Goal: Task Accomplishment & Management: Manage account settings

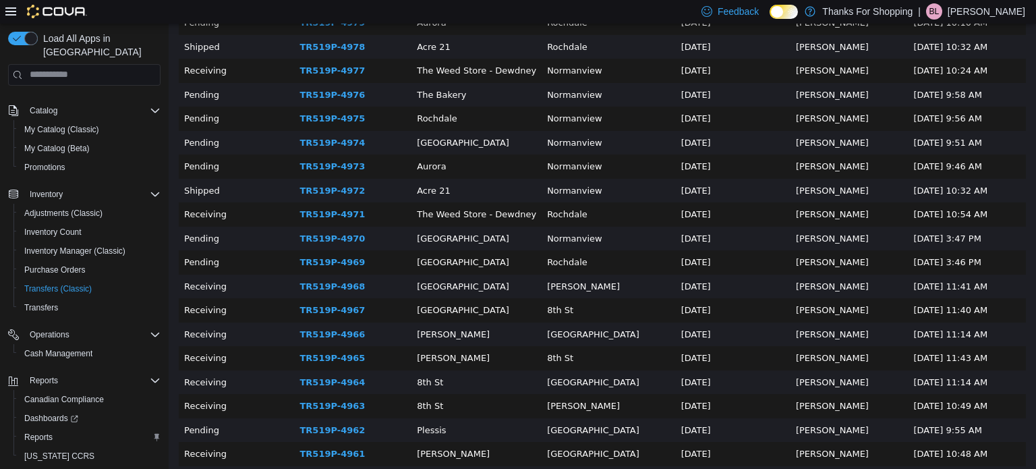
scroll to position [270, 0]
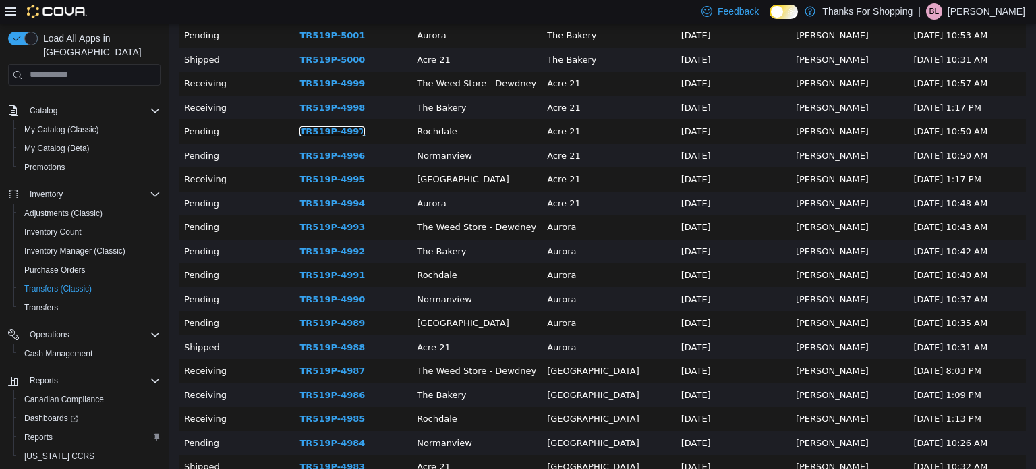
click at [335, 132] on link "TR519P-4997" at bounding box center [332, 130] width 65 height 10
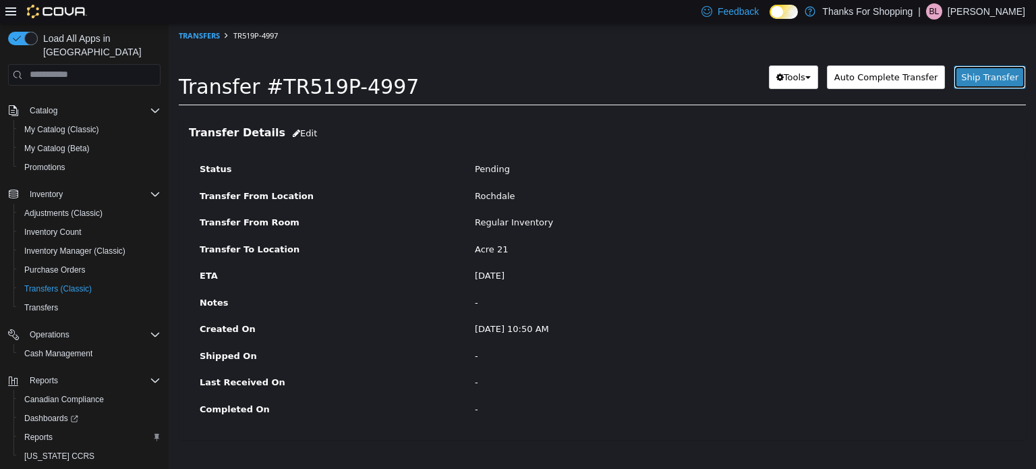
click at [977, 79] on span "Ship Transfer" at bounding box center [989, 77] width 57 height 10
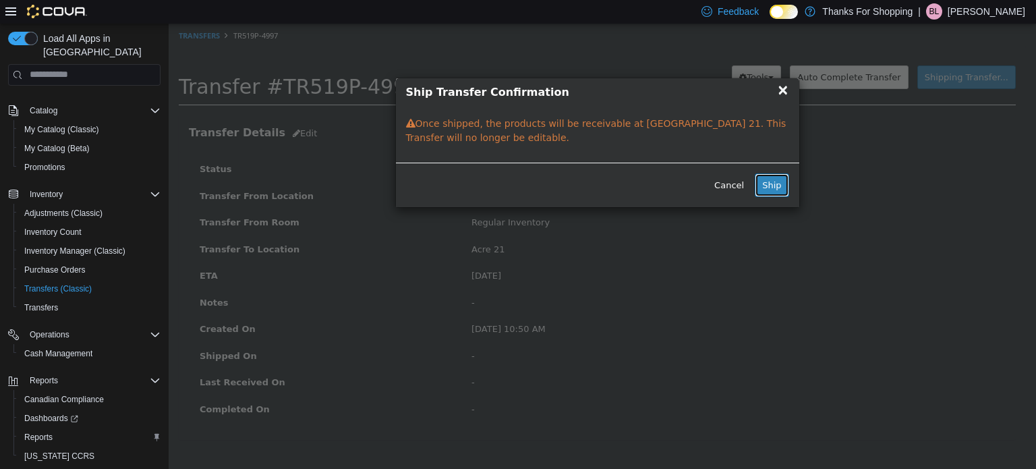
click at [776, 182] on button "Ship" at bounding box center [772, 185] width 34 height 24
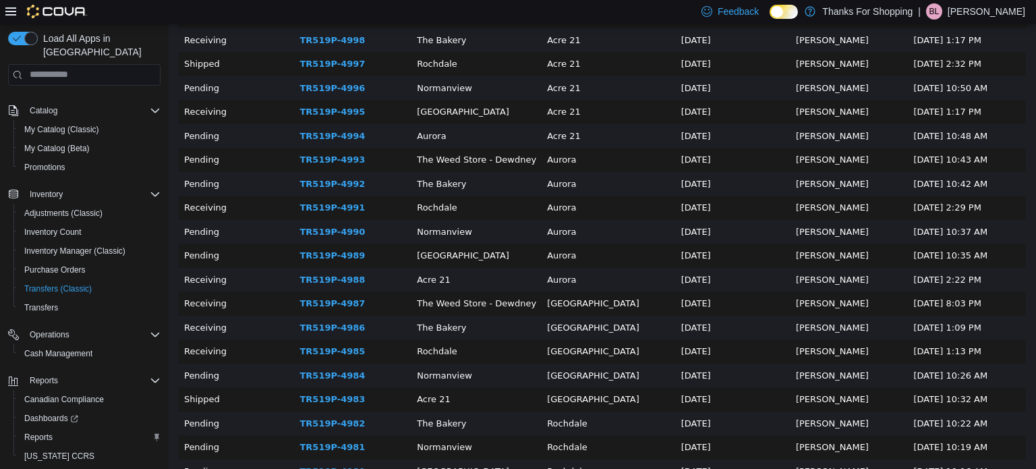
scroll to position [270, 0]
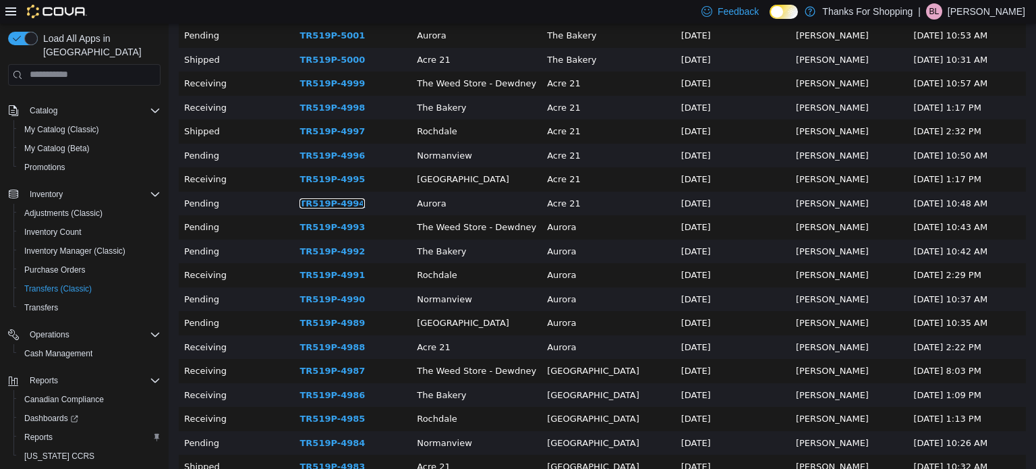
click at [330, 204] on link "TR519P-4994" at bounding box center [332, 203] width 65 height 10
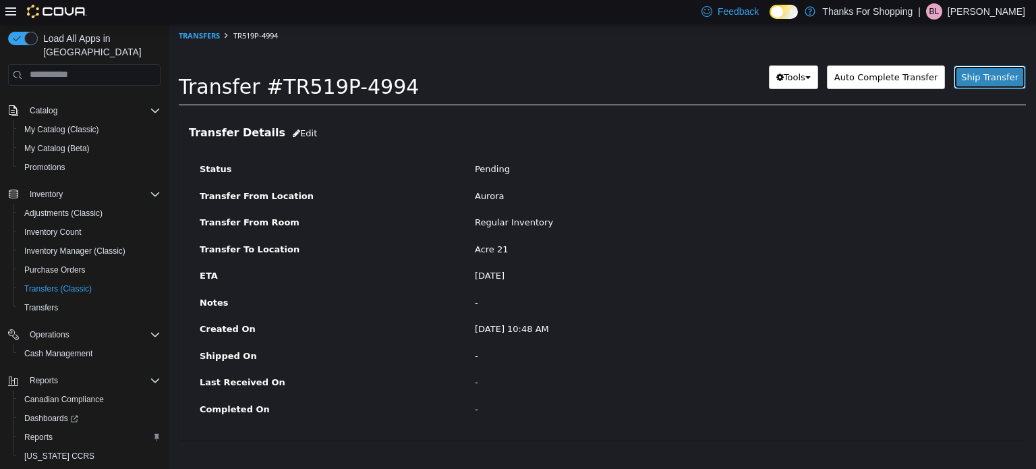
click at [988, 72] on span "Ship Transfer" at bounding box center [989, 77] width 57 height 10
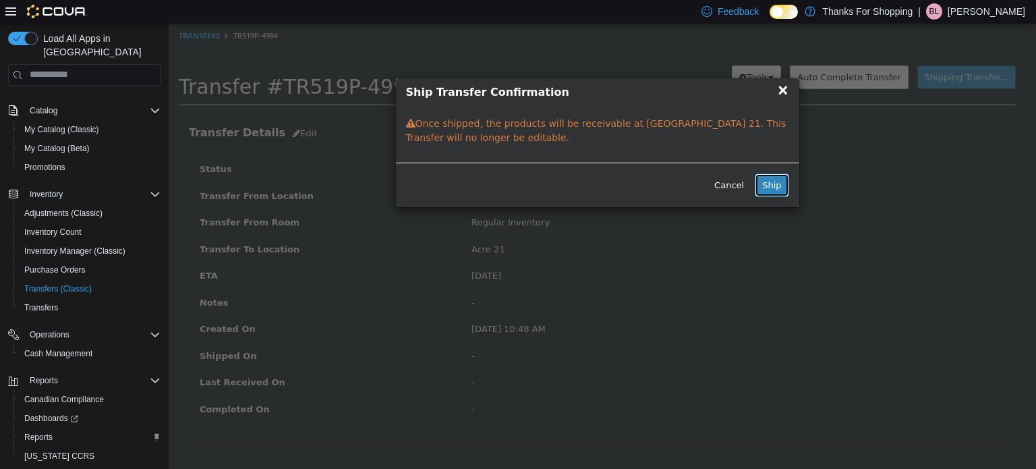
click at [782, 188] on button "Ship" at bounding box center [772, 185] width 34 height 24
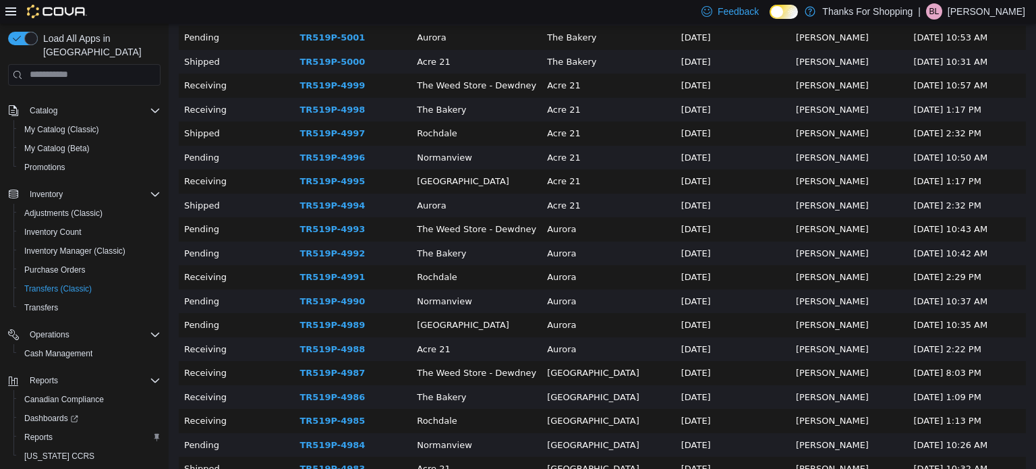
scroll to position [270, 0]
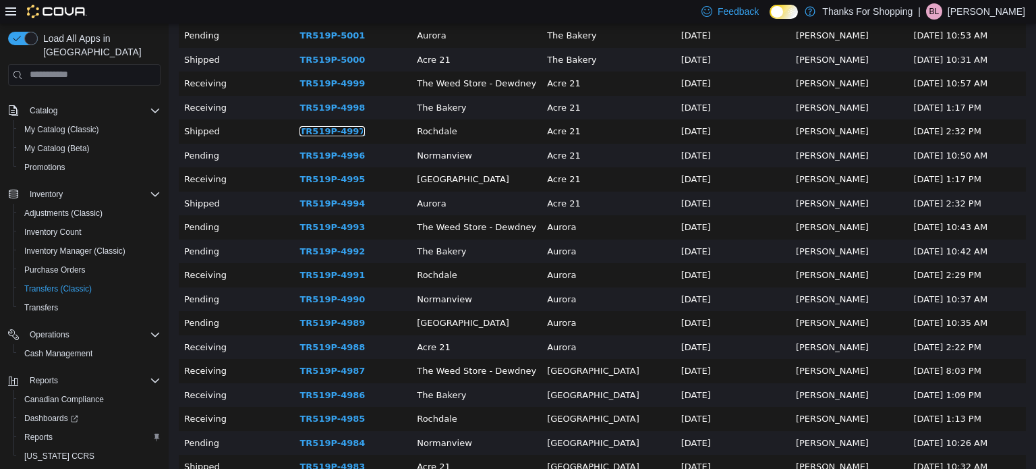
click at [331, 129] on link "TR519P-4997" at bounding box center [332, 130] width 65 height 10
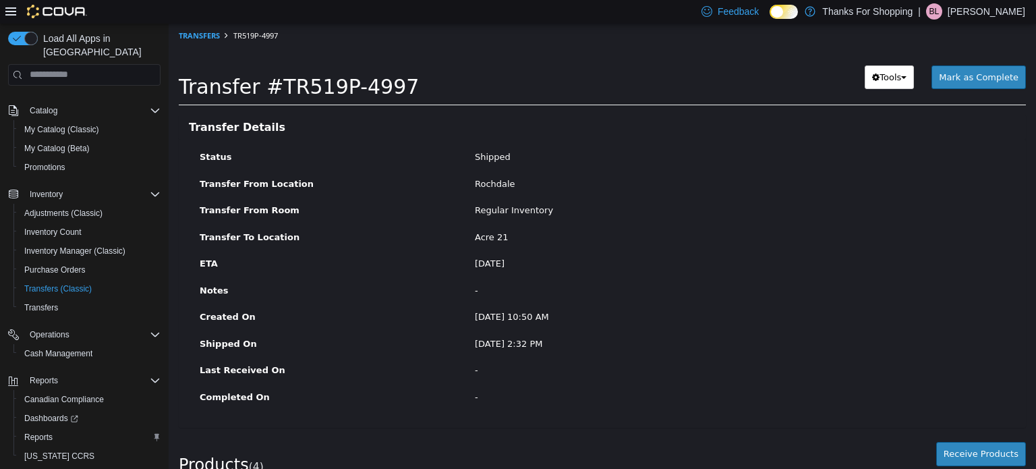
scroll to position [144, 0]
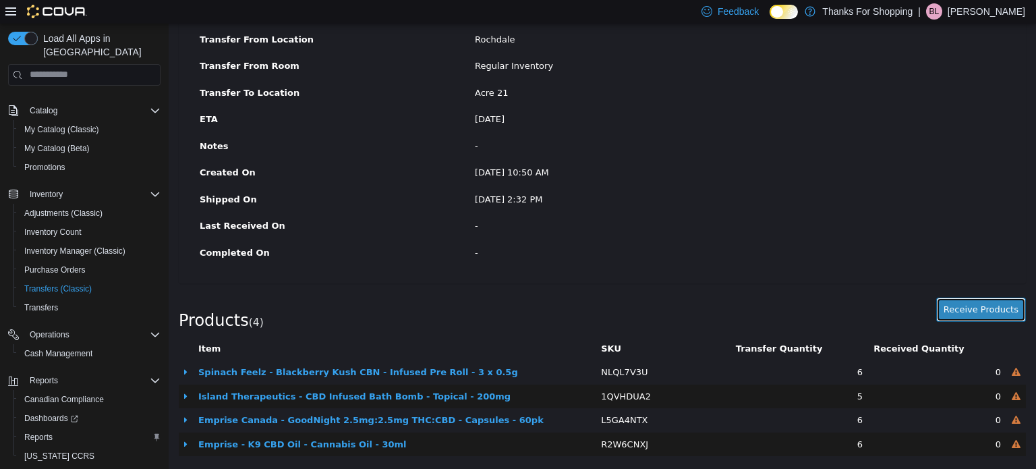
click at [958, 307] on button "Receive Products" at bounding box center [981, 309] width 90 height 24
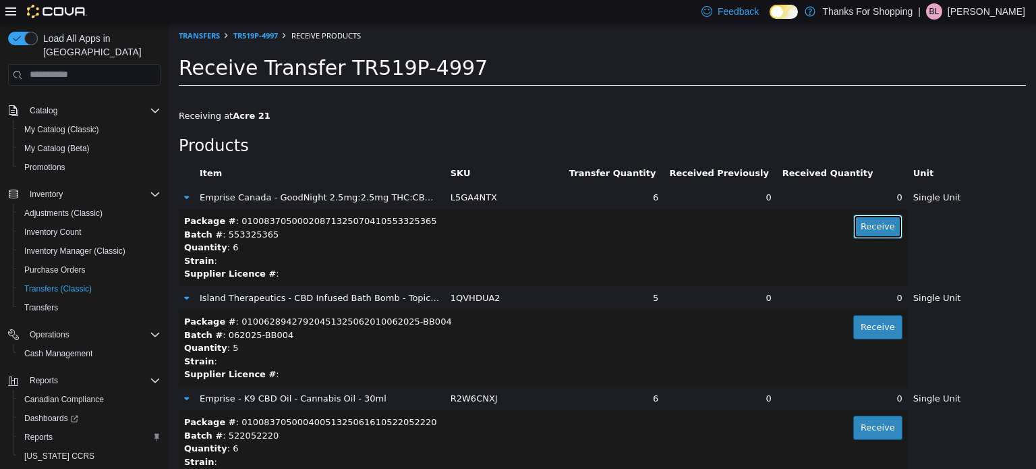
click at [853, 234] on button "Receive" at bounding box center [877, 226] width 49 height 24
click at [859, 331] on button "Receive" at bounding box center [877, 326] width 49 height 24
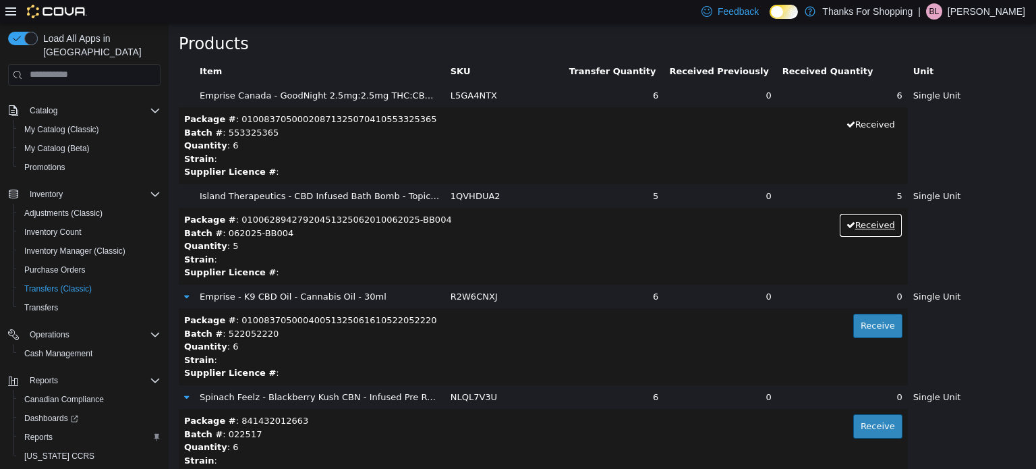
scroll to position [156, 0]
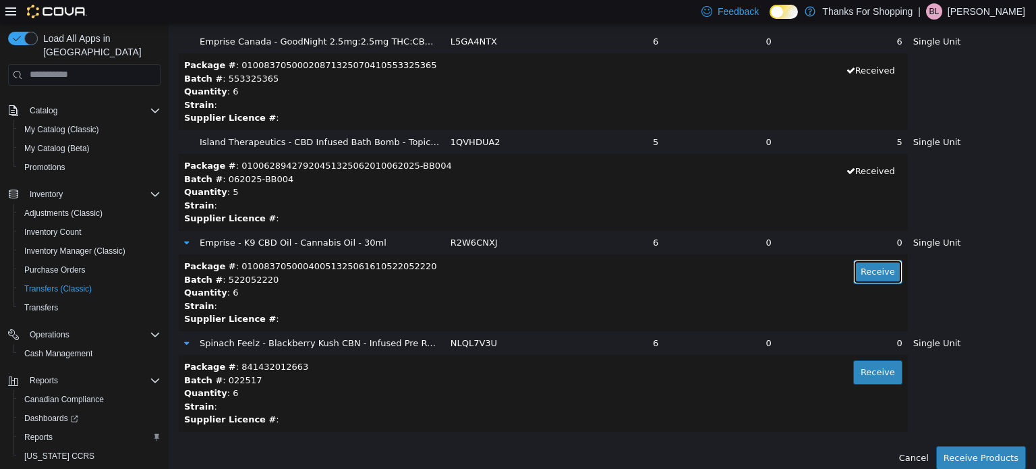
click at [859, 278] on button "Receive" at bounding box center [877, 271] width 49 height 24
click at [862, 375] on button "Receive" at bounding box center [877, 372] width 49 height 24
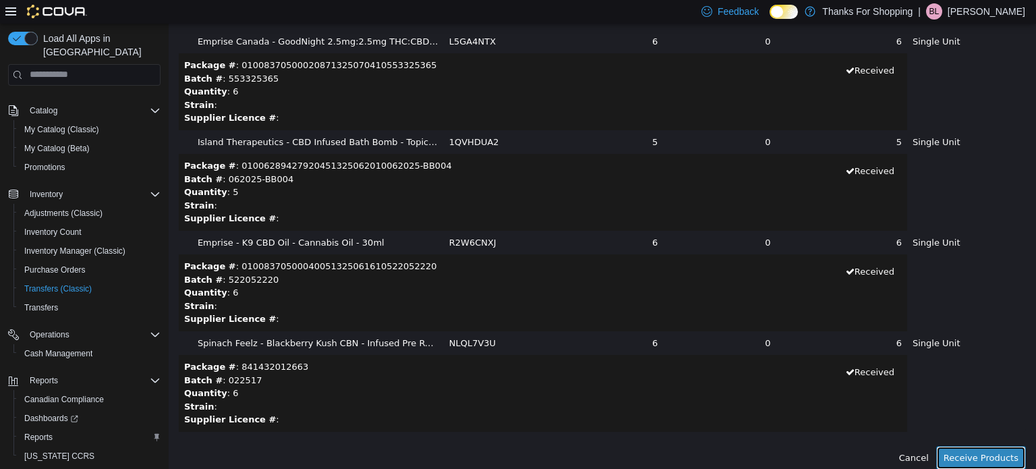
click at [959, 450] on button "Receive Products" at bounding box center [981, 457] width 90 height 24
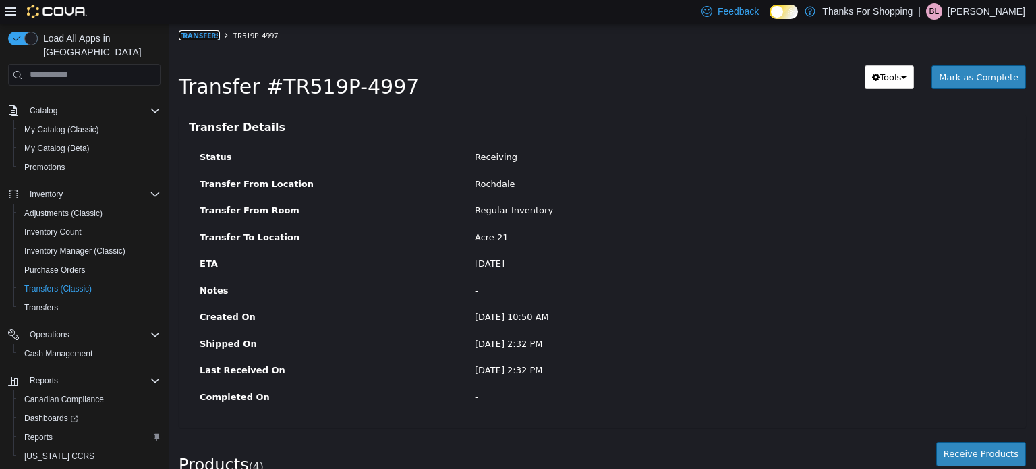
click at [205, 33] on link "Transfers" at bounding box center [199, 35] width 41 height 10
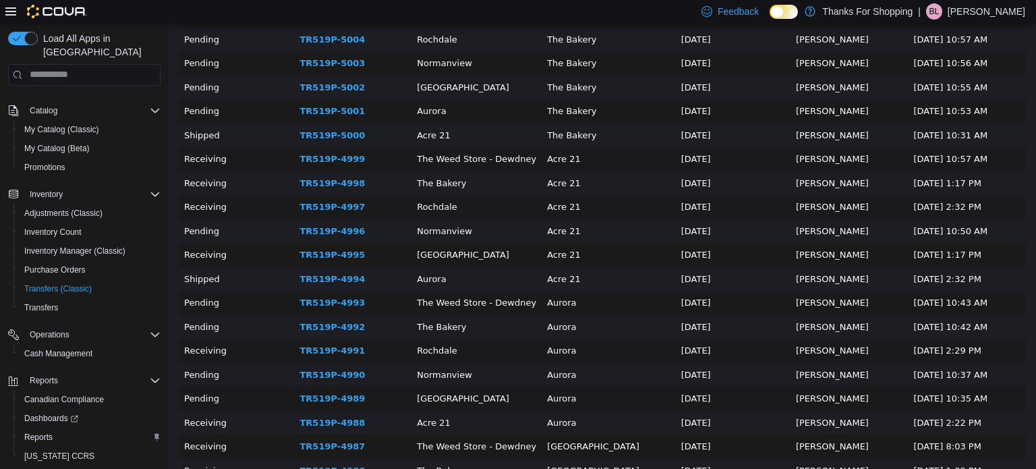
scroll to position [202, 0]
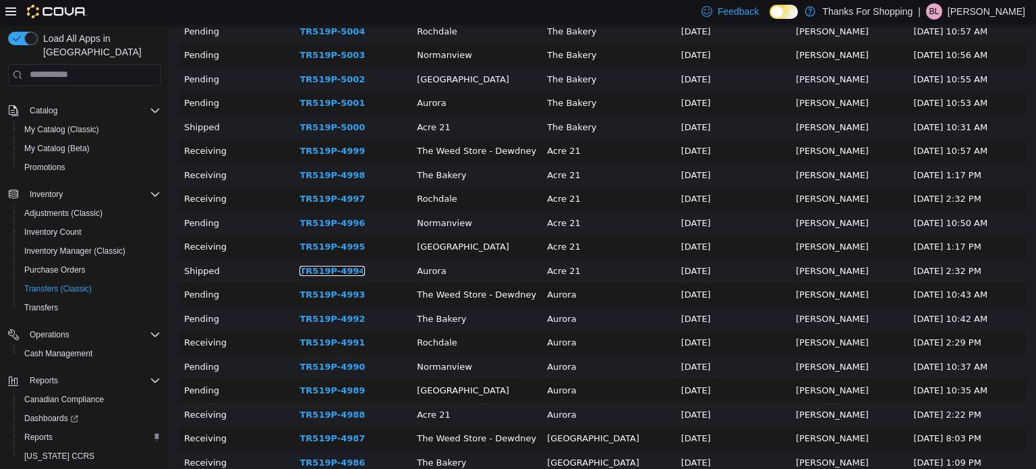
click at [318, 275] on link "TR519P-4994" at bounding box center [332, 270] width 65 height 10
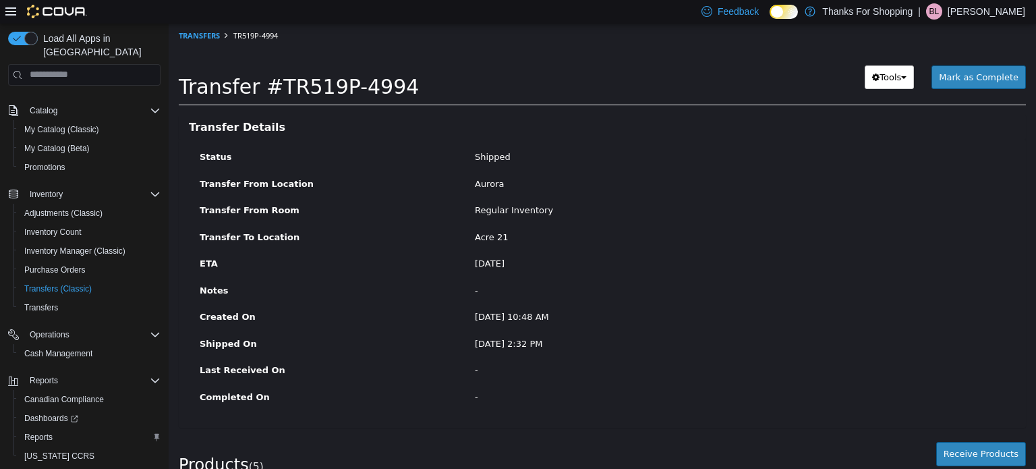
scroll to position [169, 0]
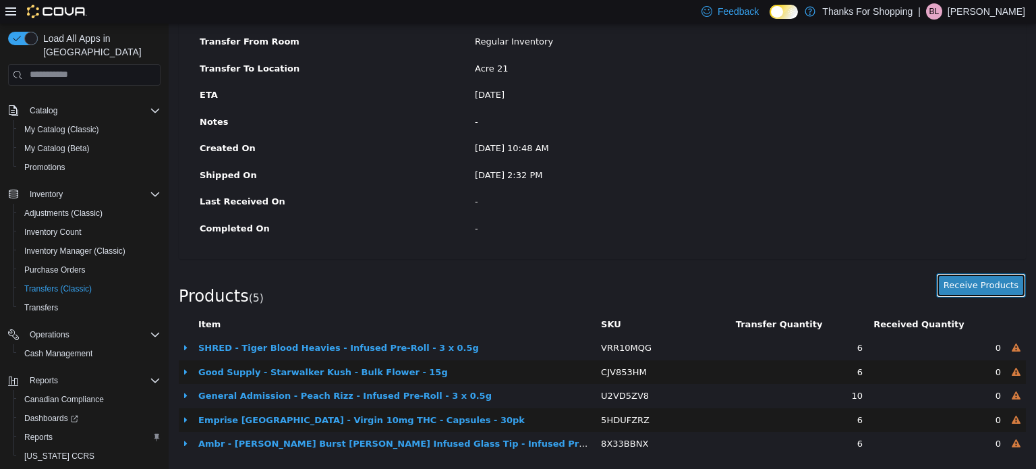
click at [963, 279] on button "Receive Products" at bounding box center [981, 285] width 90 height 24
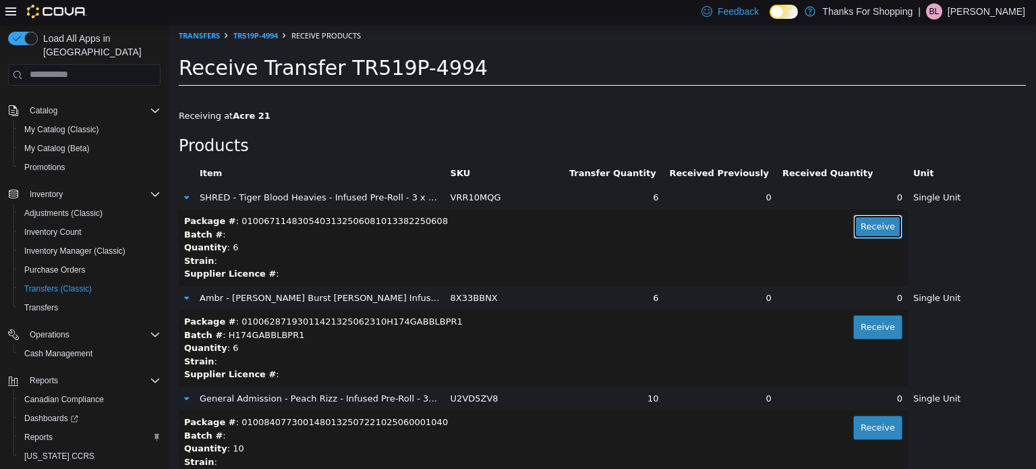
click at [880, 223] on button "Receive" at bounding box center [877, 226] width 49 height 24
click at [871, 329] on button "Receive" at bounding box center [877, 326] width 49 height 24
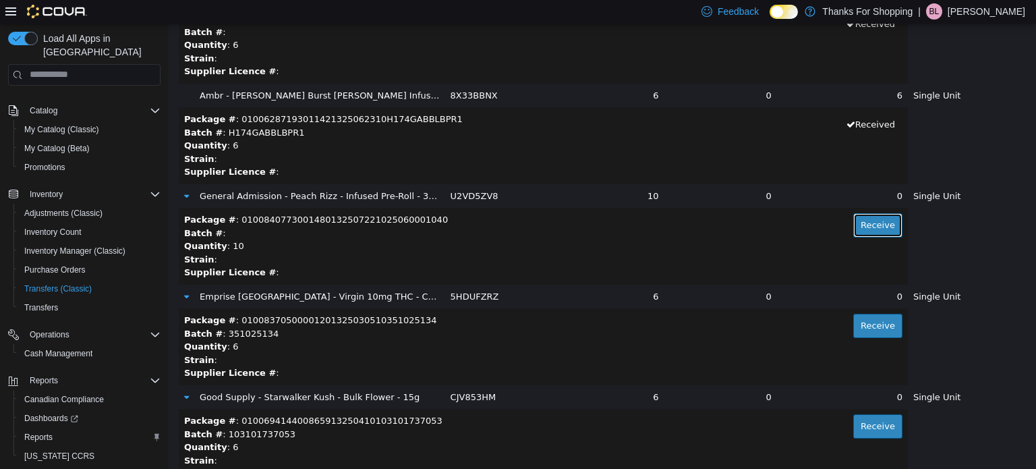
drag, startPoint x: 850, startPoint y: 229, endPoint x: 853, endPoint y: 320, distance: 91.8
click at [853, 229] on button "Receive" at bounding box center [877, 224] width 49 height 24
click at [853, 320] on button "Receive" at bounding box center [877, 325] width 49 height 24
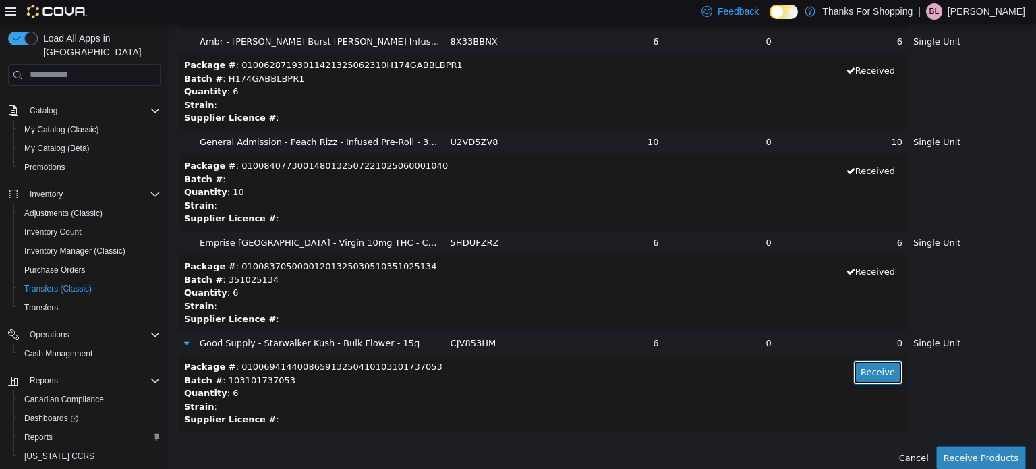
click at [861, 366] on button "Receive" at bounding box center [877, 372] width 49 height 24
click at [958, 454] on button "Receive Products" at bounding box center [981, 457] width 90 height 24
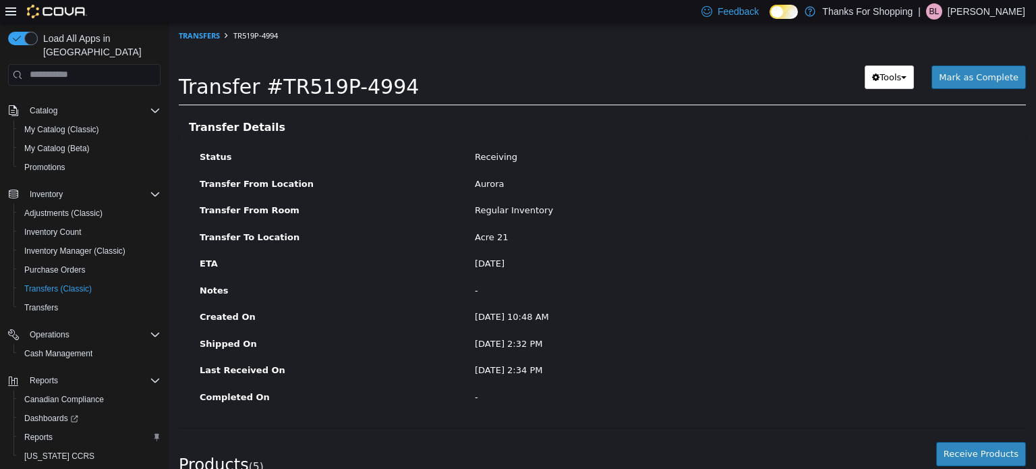
click at [194, 24] on ol "Transfers TR519P-4994" at bounding box center [602, 35] width 867 height 24
click at [194, 29] on li "Transfers" at bounding box center [199, 34] width 41 height 13
click at [196, 34] on link "Transfers" at bounding box center [199, 35] width 41 height 10
